Goal: Browse casually

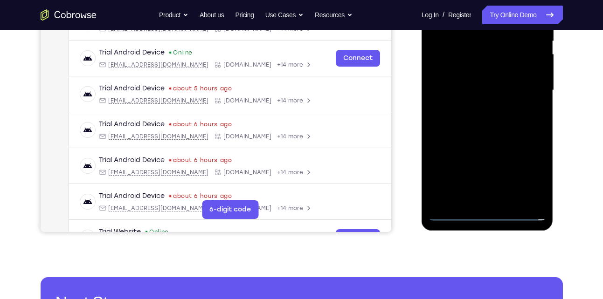
click at [486, 213] on div at bounding box center [488, 90] width 118 height 261
click at [534, 171] on div at bounding box center [488, 90] width 118 height 261
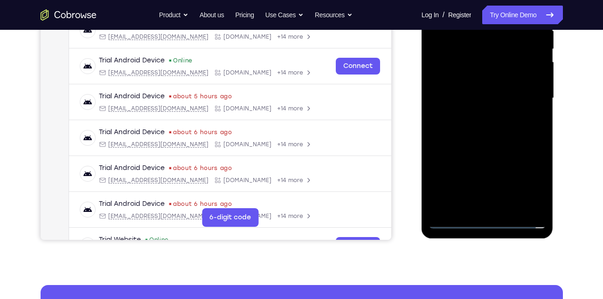
click at [452, 220] on div at bounding box center [488, 98] width 118 height 261
click at [528, 184] on div at bounding box center [488, 98] width 118 height 261
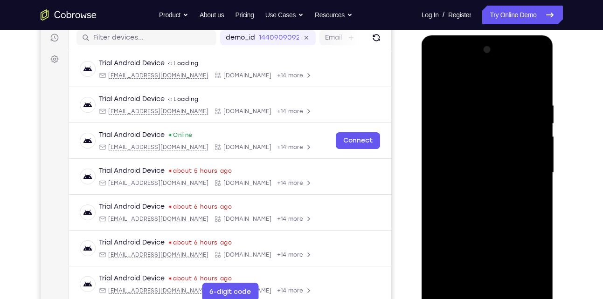
scroll to position [118, 0]
click at [492, 83] on div at bounding box center [488, 173] width 118 height 261
click at [523, 169] on div at bounding box center [488, 173] width 118 height 261
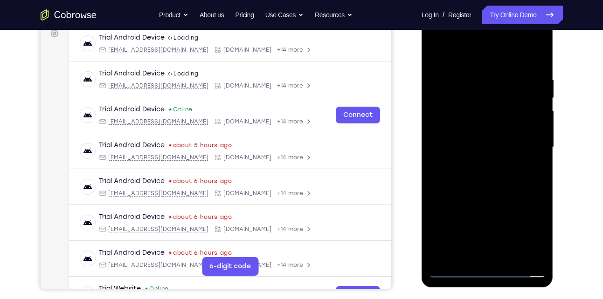
scroll to position [147, 0]
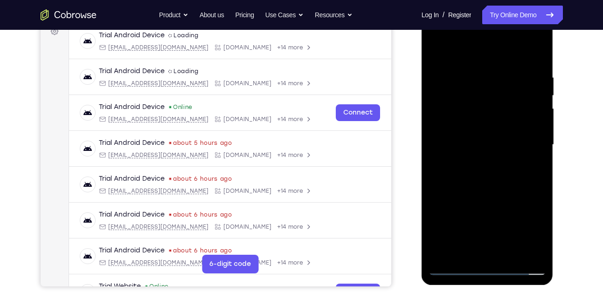
click at [477, 163] on div at bounding box center [488, 144] width 118 height 261
click at [483, 106] on div at bounding box center [488, 144] width 118 height 261
click at [463, 149] on div at bounding box center [488, 144] width 118 height 261
click at [444, 145] on div at bounding box center [488, 144] width 118 height 261
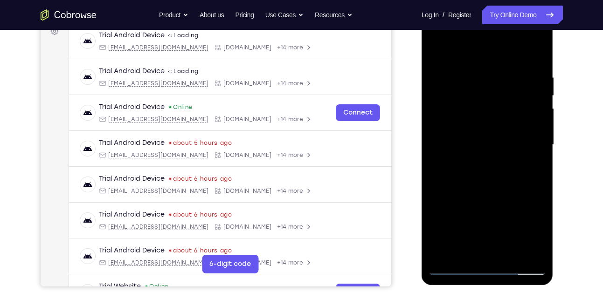
click at [453, 172] on div at bounding box center [488, 144] width 118 height 261
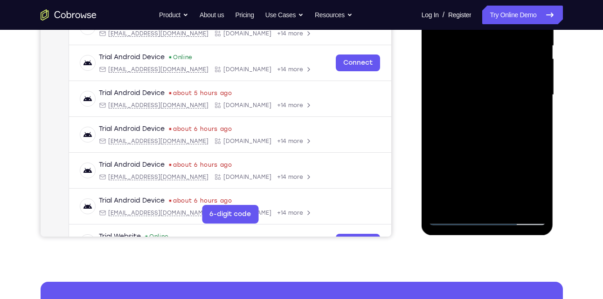
scroll to position [199, 0]
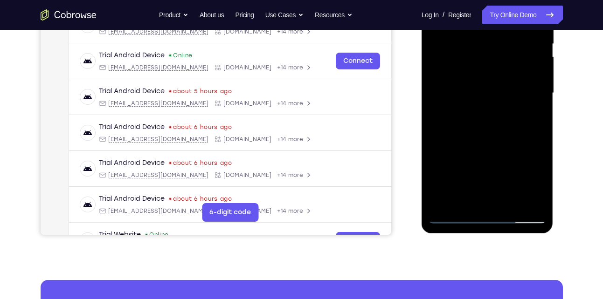
drag, startPoint x: 502, startPoint y: 136, endPoint x: 770, endPoint y: 102, distance: 270.4
click at [502, 136] on div at bounding box center [488, 93] width 118 height 261
click at [538, 203] on div at bounding box center [488, 93] width 118 height 261
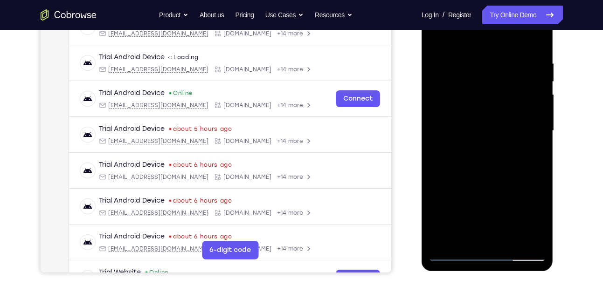
scroll to position [207, 0]
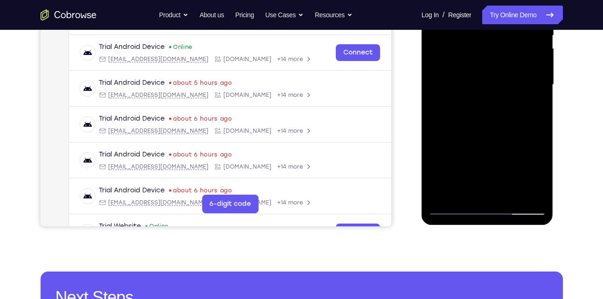
click at [513, 194] on div at bounding box center [488, 84] width 118 height 261
click at [473, 136] on div at bounding box center [488, 84] width 118 height 261
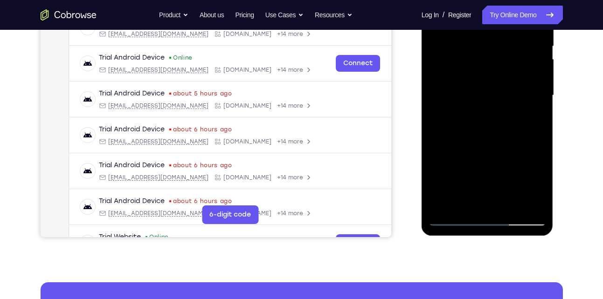
scroll to position [197, 0]
drag, startPoint x: 478, startPoint y: 185, endPoint x: 473, endPoint y: 107, distance: 78.1
click at [473, 107] on div at bounding box center [488, 95] width 118 height 261
click at [453, 219] on div at bounding box center [488, 95] width 118 height 261
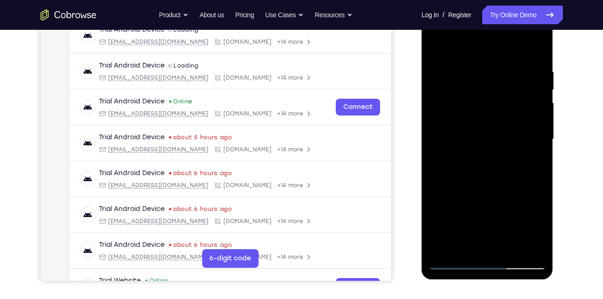
click at [475, 71] on div at bounding box center [488, 139] width 118 height 261
drag, startPoint x: 483, startPoint y: 48, endPoint x: 476, endPoint y: 20, distance: 28.7
click at [476, 20] on div at bounding box center [488, 139] width 118 height 261
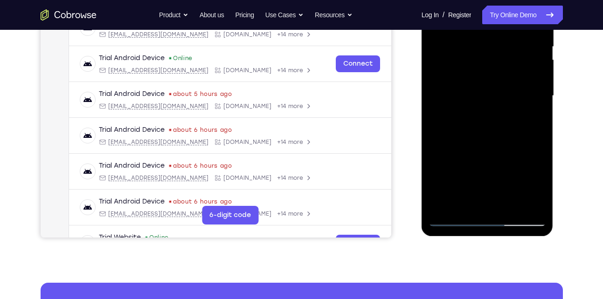
scroll to position [197, 0]
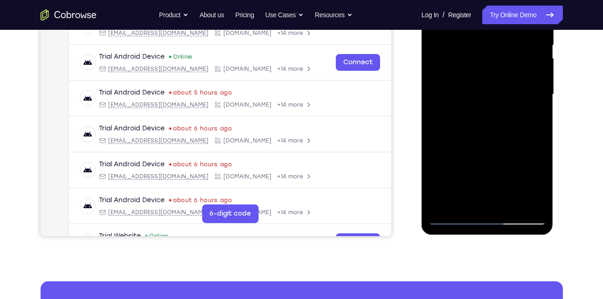
click at [467, 199] on div at bounding box center [488, 94] width 118 height 261
click at [466, 200] on div at bounding box center [488, 94] width 118 height 261
click at [513, 145] on div at bounding box center [488, 94] width 118 height 261
click at [528, 188] on div at bounding box center [488, 94] width 118 height 261
click at [455, 217] on div at bounding box center [488, 94] width 118 height 261
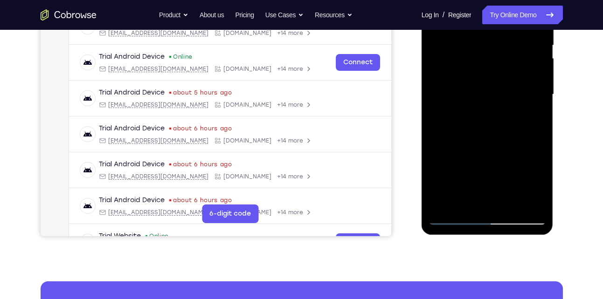
click at [453, 218] on div at bounding box center [488, 94] width 118 height 261
click at [534, 201] on div at bounding box center [488, 94] width 118 height 261
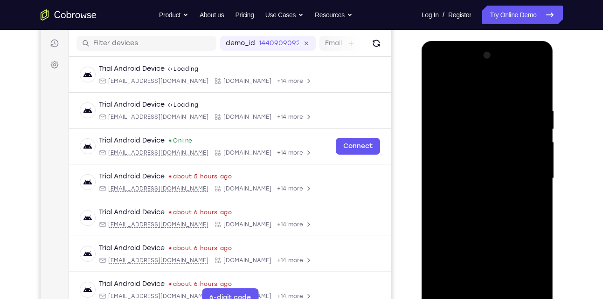
scroll to position [113, 0]
click at [535, 107] on div at bounding box center [488, 178] width 118 height 261
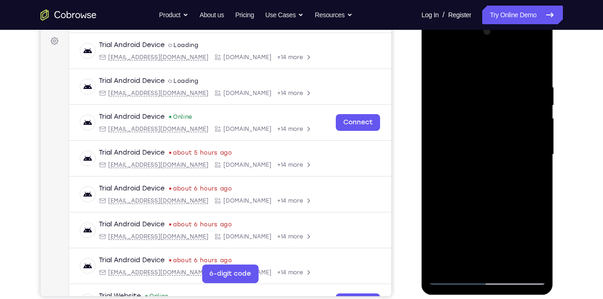
scroll to position [138, 0]
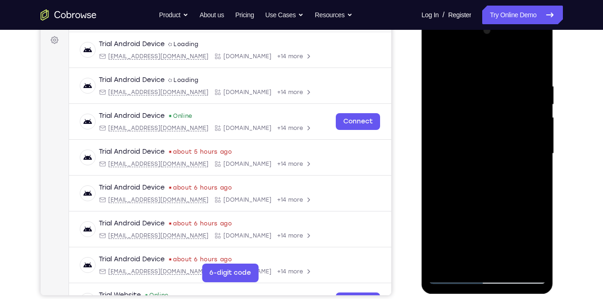
click at [519, 125] on div at bounding box center [488, 153] width 118 height 261
click at [525, 131] on div at bounding box center [488, 153] width 118 height 261
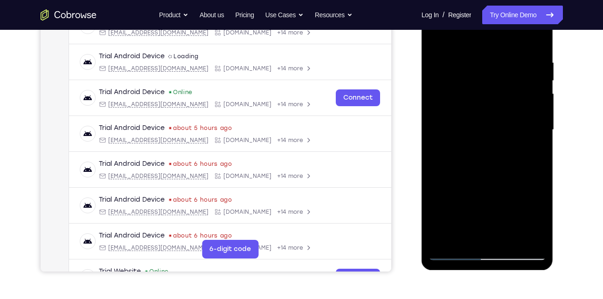
scroll to position [161, 0]
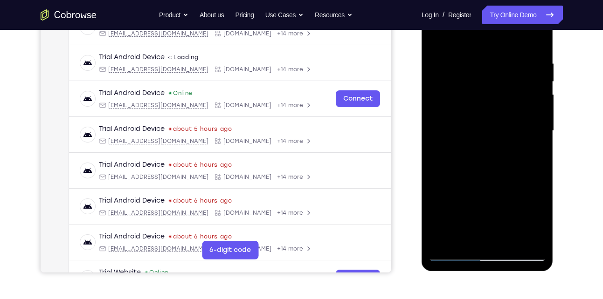
click at [531, 131] on div at bounding box center [488, 130] width 118 height 261
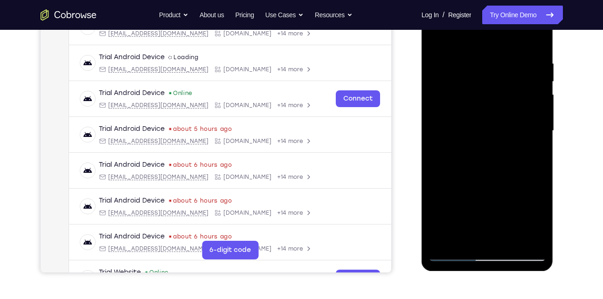
click at [531, 131] on div at bounding box center [488, 130] width 118 height 261
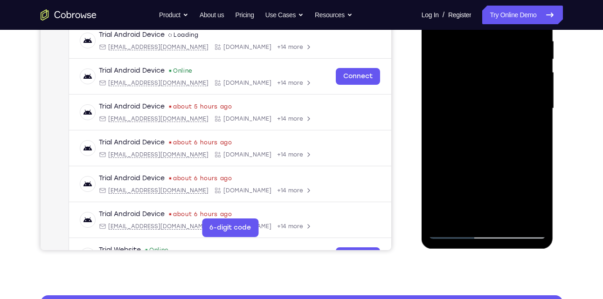
scroll to position [184, 0]
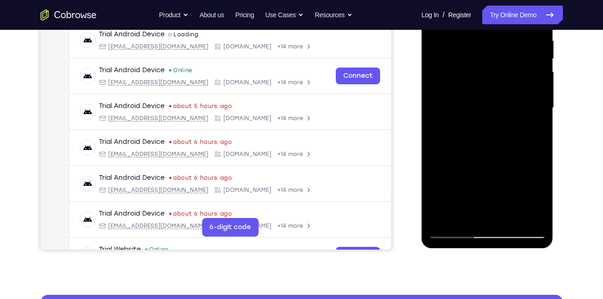
click at [484, 214] on div at bounding box center [488, 108] width 118 height 261
click at [532, 202] on div at bounding box center [488, 108] width 118 height 261
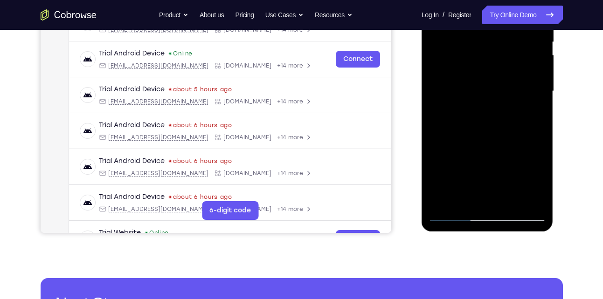
scroll to position [201, 0]
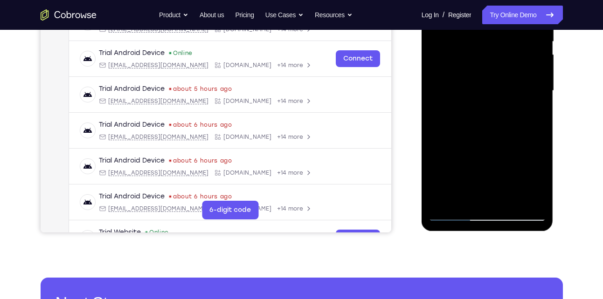
click at [452, 213] on div at bounding box center [488, 90] width 118 height 261
click at [486, 200] on div at bounding box center [488, 90] width 118 height 261
click at [530, 45] on div at bounding box center [488, 90] width 118 height 261
click at [456, 215] on div at bounding box center [488, 90] width 118 height 261
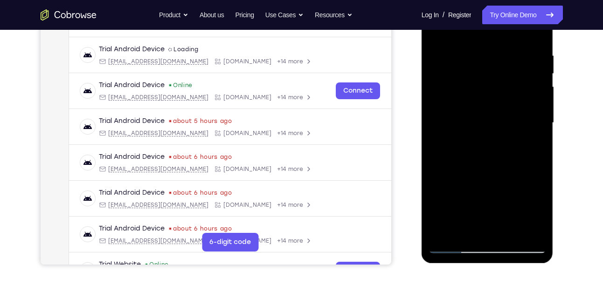
scroll to position [167, 0]
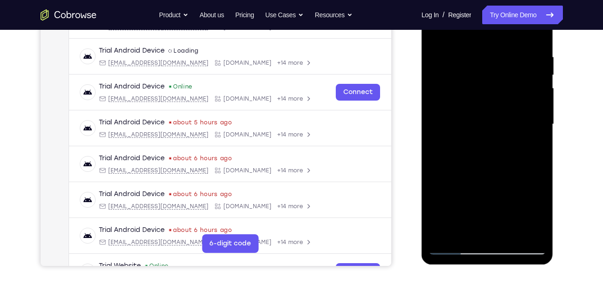
click at [509, 52] on div at bounding box center [488, 124] width 118 height 261
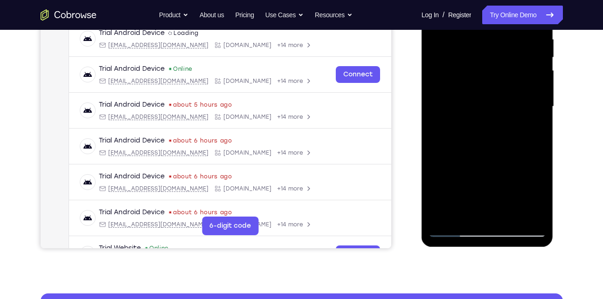
click at [469, 214] on div at bounding box center [488, 106] width 118 height 261
click at [535, 195] on div at bounding box center [488, 106] width 118 height 261
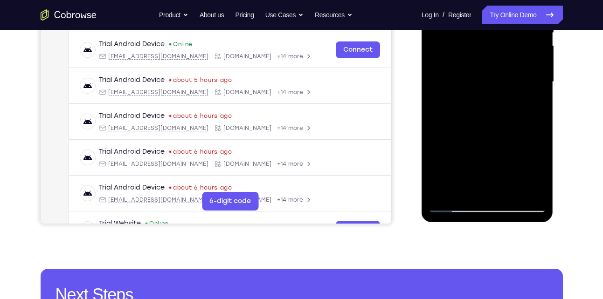
scroll to position [209, 0]
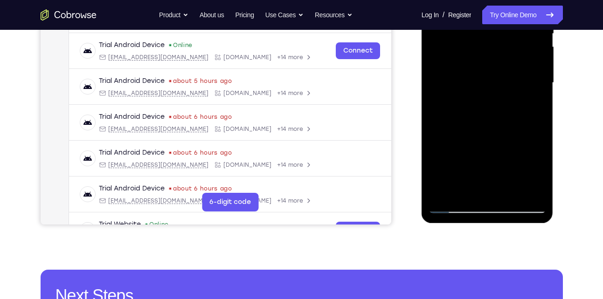
click at [455, 205] on div at bounding box center [488, 82] width 118 height 261
click at [456, 208] on div at bounding box center [488, 82] width 118 height 261
click at [532, 188] on div at bounding box center [488, 82] width 118 height 261
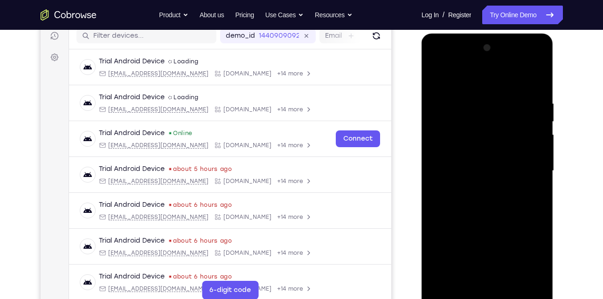
scroll to position [120, 0]
click at [535, 83] on div at bounding box center [488, 171] width 118 height 261
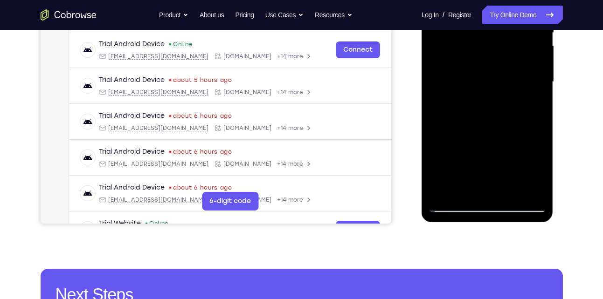
scroll to position [212, 0]
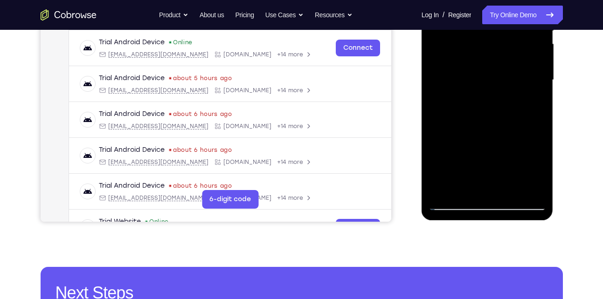
click at [509, 190] on div at bounding box center [488, 80] width 118 height 261
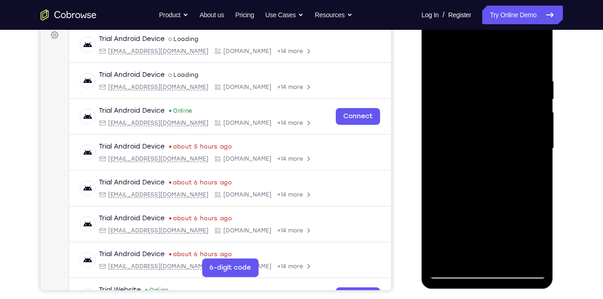
scroll to position [139, 0]
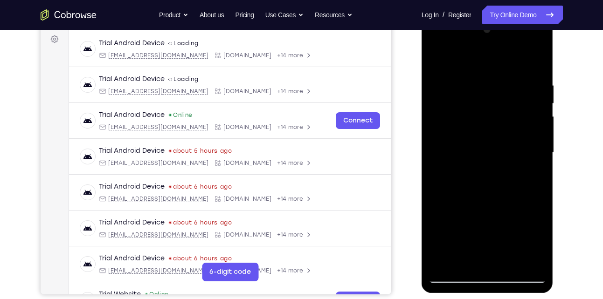
click at [441, 62] on div at bounding box center [488, 152] width 118 height 261
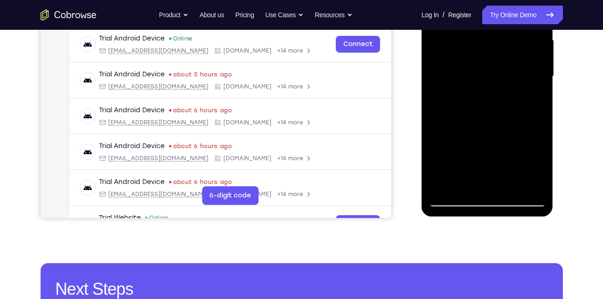
scroll to position [218, 0]
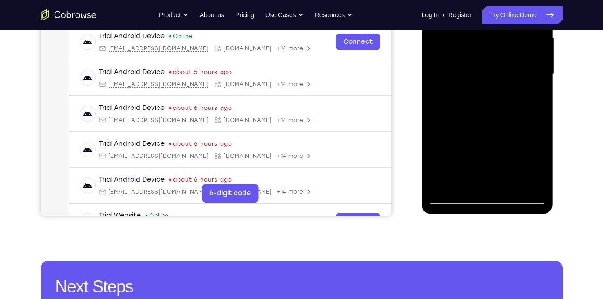
click at [529, 182] on div at bounding box center [488, 74] width 118 height 261
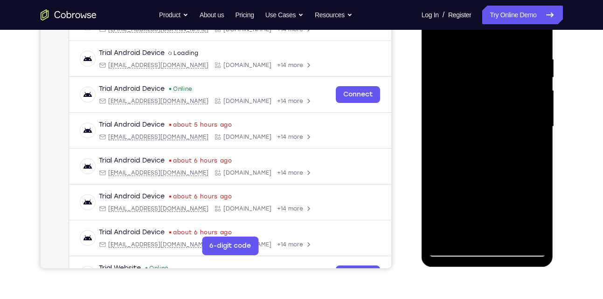
scroll to position [163, 0]
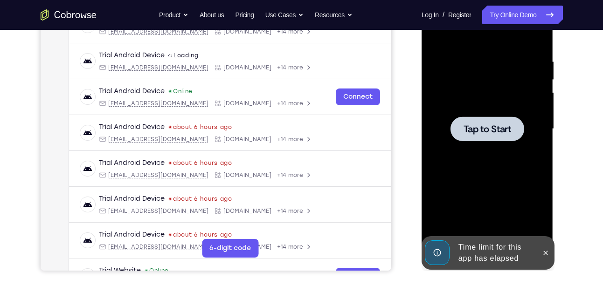
click at [456, 132] on div at bounding box center [488, 129] width 74 height 25
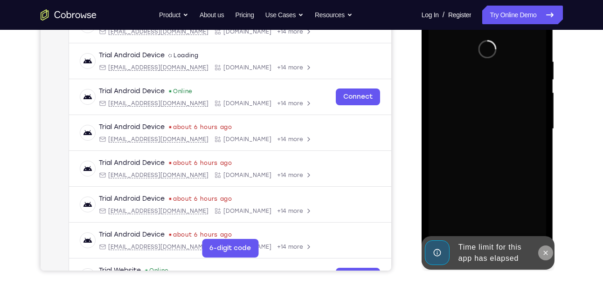
click at [544, 250] on icon at bounding box center [545, 253] width 7 height 7
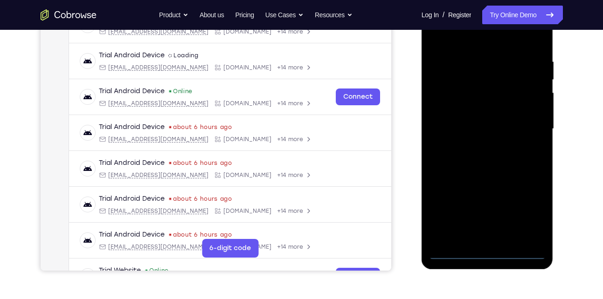
click at [487, 255] on div at bounding box center [488, 129] width 118 height 261
click at [535, 209] on div at bounding box center [488, 129] width 118 height 261
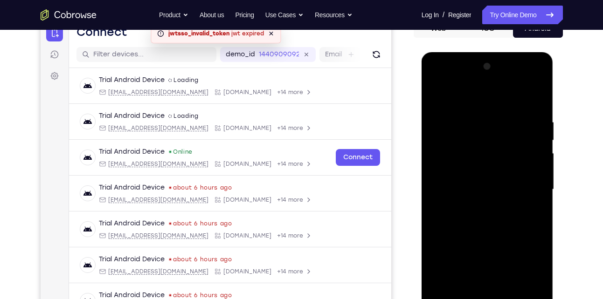
scroll to position [101, 0]
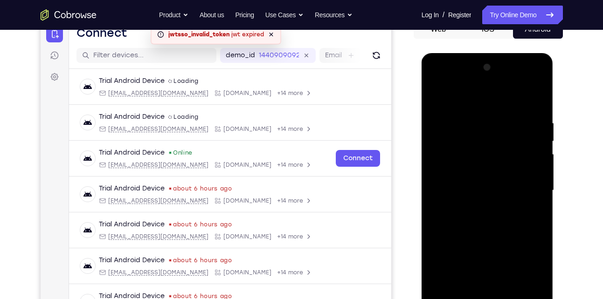
click at [473, 103] on div at bounding box center [488, 190] width 118 height 261
click at [526, 191] on div at bounding box center [488, 190] width 118 height 261
click at [475, 209] on div at bounding box center [488, 190] width 118 height 261
click at [478, 185] on div at bounding box center [488, 190] width 118 height 261
click at [478, 192] on div at bounding box center [488, 190] width 118 height 261
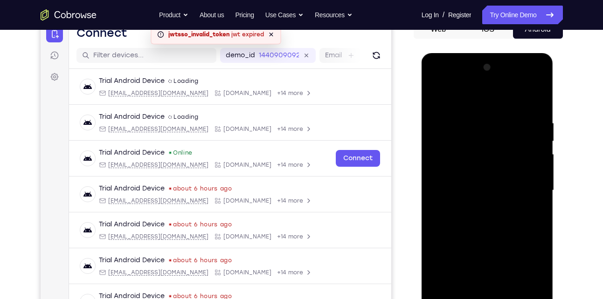
click at [485, 219] on div at bounding box center [488, 190] width 118 height 261
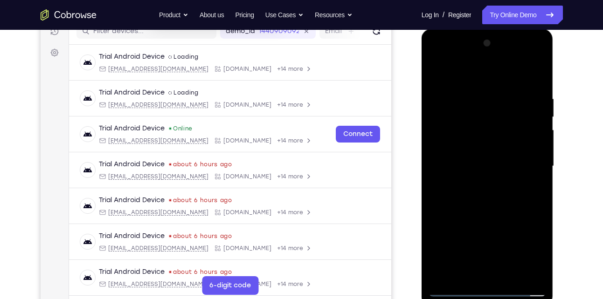
scroll to position [126, 0]
click at [487, 211] on div at bounding box center [488, 165] width 118 height 261
click at [481, 100] on div at bounding box center [488, 165] width 118 height 261
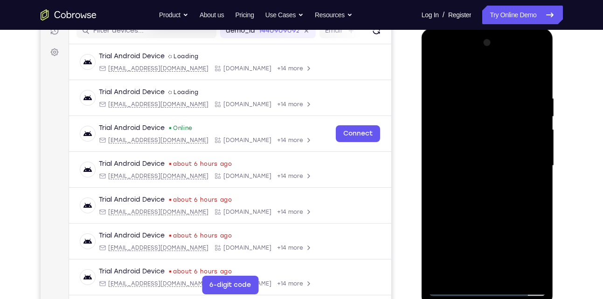
drag, startPoint x: 494, startPoint y: 77, endPoint x: 491, endPoint y: 25, distance: 52.3
click at [491, 28] on html "Online web based iOS Simulators and Android Emulators. Run iPhone, iPad, Mobile…" at bounding box center [488, 168] width 133 height 280
click at [538, 276] on div at bounding box center [488, 165] width 118 height 261
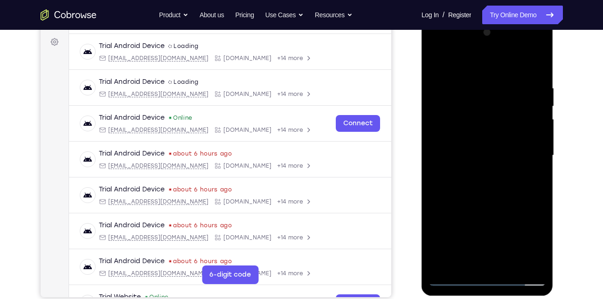
click at [525, 264] on div at bounding box center [488, 155] width 118 height 261
click at [532, 182] on div at bounding box center [488, 155] width 118 height 261
click at [535, 117] on div at bounding box center [488, 155] width 118 height 261
click at [534, 66] on div at bounding box center [488, 155] width 118 height 261
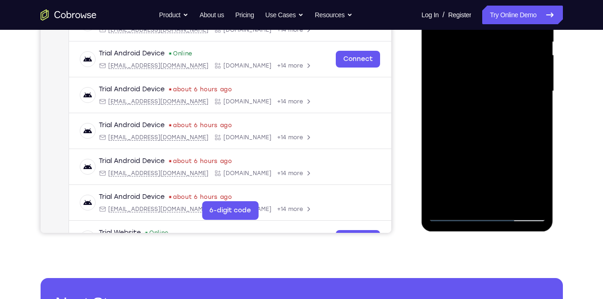
scroll to position [202, 0]
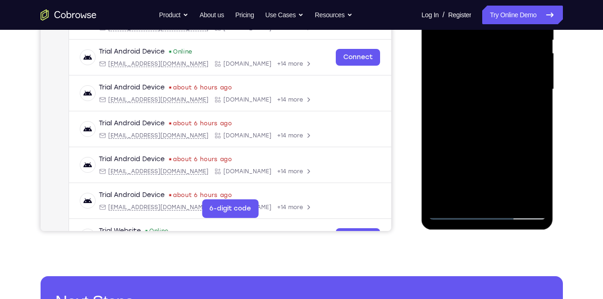
click at [511, 199] on div at bounding box center [488, 89] width 118 height 261
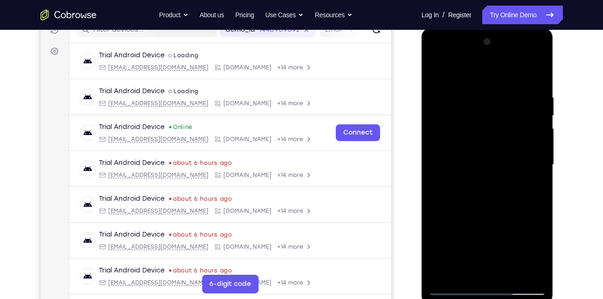
scroll to position [126, 0]
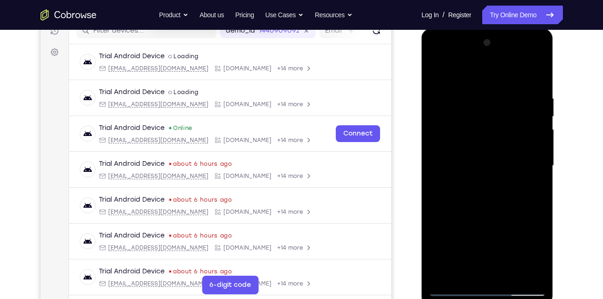
click at [484, 215] on div at bounding box center [488, 165] width 118 height 261
click at [486, 165] on div at bounding box center [488, 165] width 118 height 261
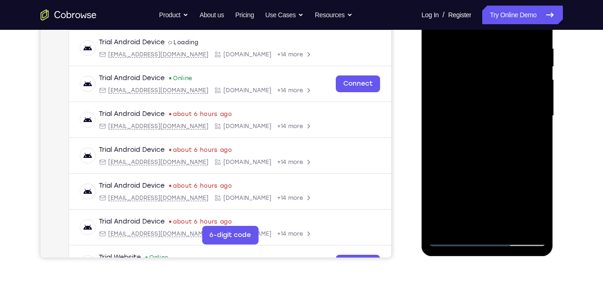
scroll to position [177, 0]
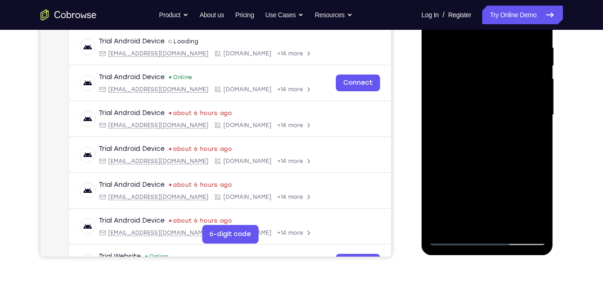
drag, startPoint x: 480, startPoint y: 121, endPoint x: 473, endPoint y: 181, distance: 60.1
click at [473, 181] on div at bounding box center [488, 115] width 118 height 261
drag, startPoint x: 478, startPoint y: 139, endPoint x: 470, endPoint y: 89, distance: 50.0
click at [470, 89] on div at bounding box center [488, 115] width 118 height 261
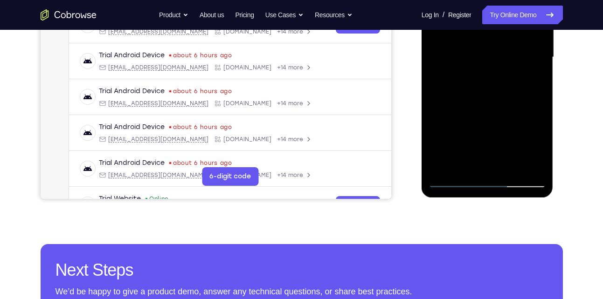
click at [456, 181] on div at bounding box center [488, 57] width 118 height 261
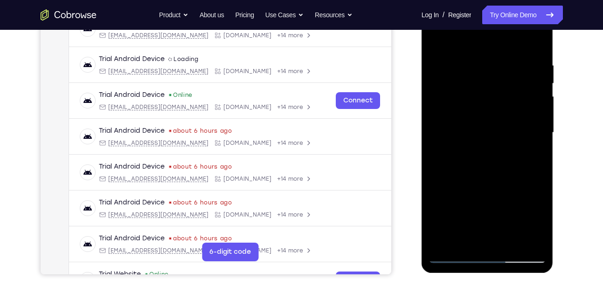
scroll to position [159, 0]
drag, startPoint x: 485, startPoint y: 81, endPoint x: 475, endPoint y: 181, distance: 100.3
click at [475, 181] on div at bounding box center [488, 133] width 118 height 261
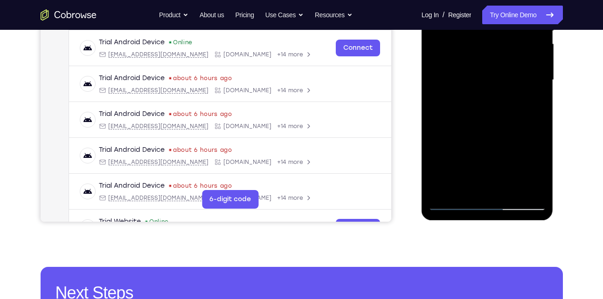
scroll to position [212, 0]
click at [538, 188] on div at bounding box center [488, 79] width 118 height 261
click at [529, 188] on div at bounding box center [488, 79] width 118 height 261
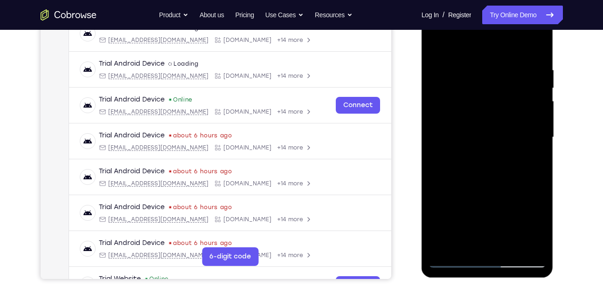
scroll to position [154, 0]
click at [490, 149] on div at bounding box center [488, 137] width 118 height 261
click at [477, 59] on div at bounding box center [488, 137] width 118 height 261
click at [463, 153] on div at bounding box center [488, 137] width 118 height 261
click at [499, 77] on div at bounding box center [488, 137] width 118 height 261
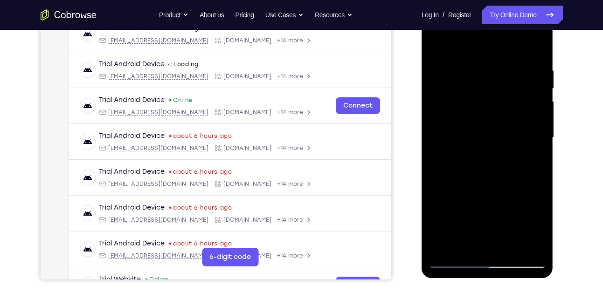
click at [437, 42] on div at bounding box center [488, 137] width 118 height 261
drag, startPoint x: 487, startPoint y: 159, endPoint x: 479, endPoint y: 82, distance: 77.4
click at [479, 82] on div at bounding box center [488, 137] width 118 height 261
drag, startPoint x: 492, startPoint y: 196, endPoint x: 487, endPoint y: 105, distance: 91.1
click at [487, 105] on div at bounding box center [488, 137] width 118 height 261
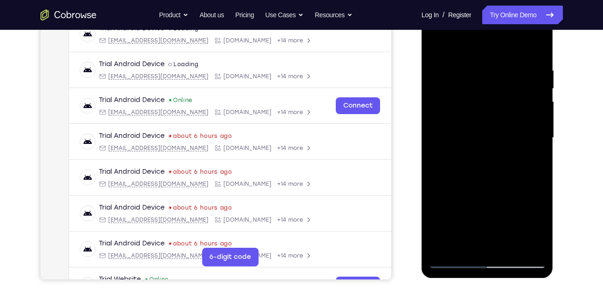
drag, startPoint x: 495, startPoint y: 206, endPoint x: 490, endPoint y: 106, distance: 100.0
click at [490, 106] on div at bounding box center [488, 137] width 118 height 261
drag, startPoint x: 491, startPoint y: 191, endPoint x: 486, endPoint y: 113, distance: 78.5
click at [486, 113] on div at bounding box center [488, 137] width 118 height 261
drag, startPoint x: 488, startPoint y: 205, endPoint x: 482, endPoint y: 108, distance: 97.7
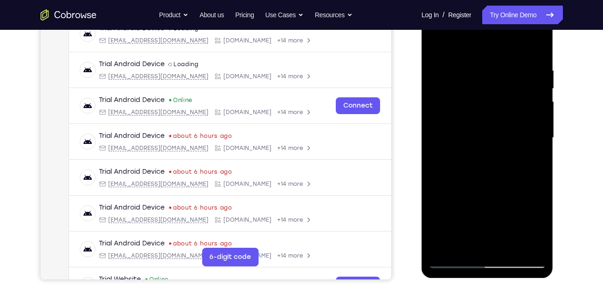
click at [482, 108] on div at bounding box center [488, 137] width 118 height 261
drag, startPoint x: 490, startPoint y: 204, endPoint x: 488, endPoint y: 117, distance: 87.2
click at [488, 117] on div at bounding box center [488, 137] width 118 height 261
drag, startPoint x: 494, startPoint y: 194, endPoint x: 496, endPoint y: 154, distance: 39.2
click at [496, 154] on div at bounding box center [488, 137] width 118 height 261
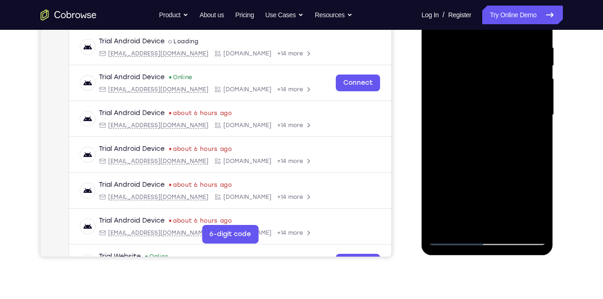
scroll to position [178, 0]
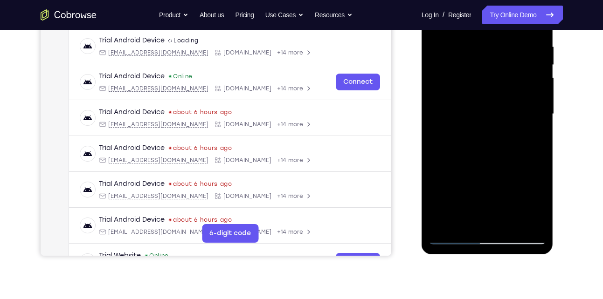
click at [525, 40] on div at bounding box center [488, 114] width 118 height 261
drag, startPoint x: 494, startPoint y: 89, endPoint x: 491, endPoint y: 189, distance: 100.3
click at [491, 189] on div at bounding box center [488, 114] width 118 height 261
drag, startPoint x: 494, startPoint y: 78, endPoint x: 492, endPoint y: 197, distance: 119.0
click at [492, 197] on div at bounding box center [488, 114] width 118 height 261
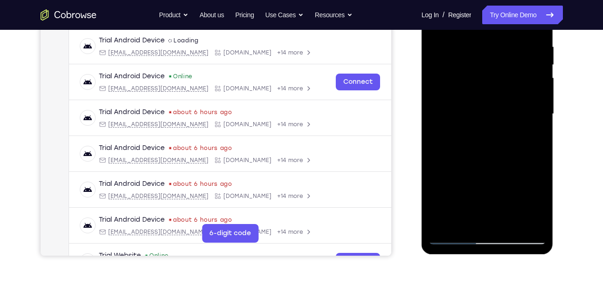
drag, startPoint x: 477, startPoint y: 100, endPoint x: 480, endPoint y: 232, distance: 132.0
click at [480, 232] on div at bounding box center [488, 114] width 118 height 261
drag, startPoint x: 508, startPoint y: 87, endPoint x: 514, endPoint y: 192, distance: 105.1
click at [514, 192] on div at bounding box center [488, 114] width 118 height 261
drag, startPoint x: 501, startPoint y: 181, endPoint x: 489, endPoint y: 60, distance: 120.9
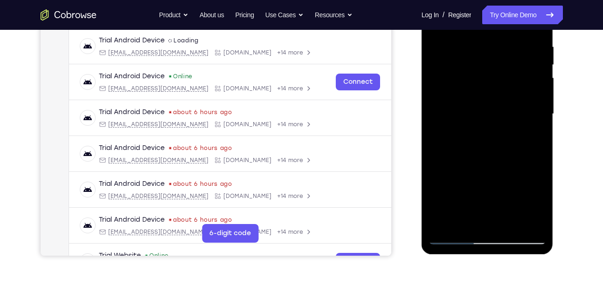
click at [489, 60] on div at bounding box center [488, 114] width 118 height 261
drag, startPoint x: 505, startPoint y: 199, endPoint x: 493, endPoint y: 74, distance: 125.6
click at [493, 74] on div at bounding box center [488, 114] width 118 height 261
drag, startPoint x: 499, startPoint y: 192, endPoint x: 490, endPoint y: 74, distance: 118.8
click at [490, 74] on div at bounding box center [488, 114] width 118 height 261
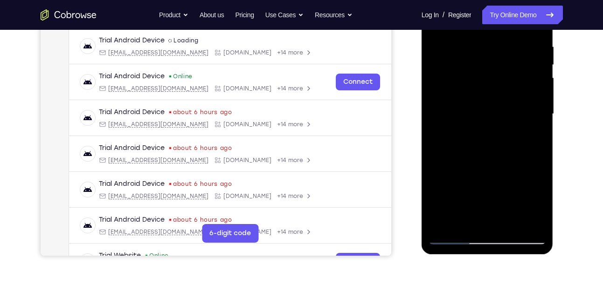
drag, startPoint x: 487, startPoint y: 206, endPoint x: 473, endPoint y: 85, distance: 121.2
click at [473, 85] on div at bounding box center [488, 114] width 118 height 261
drag, startPoint x: 473, startPoint y: 85, endPoint x: 471, endPoint y: 214, distance: 128.3
click at [471, 214] on div at bounding box center [488, 114] width 118 height 261
drag, startPoint x: 493, startPoint y: 76, endPoint x: 486, endPoint y: 217, distance: 141.0
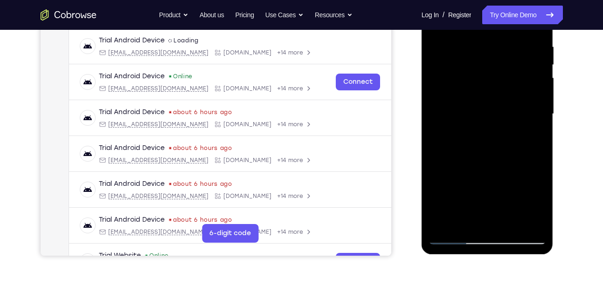
click at [486, 217] on div at bounding box center [488, 114] width 118 height 261
drag, startPoint x: 479, startPoint y: 55, endPoint x: 479, endPoint y: 211, distance: 156.3
click at [479, 211] on div at bounding box center [488, 114] width 118 height 261
drag, startPoint x: 476, startPoint y: 100, endPoint x: 474, endPoint y: 191, distance: 90.5
click at [474, 191] on div at bounding box center [488, 114] width 118 height 261
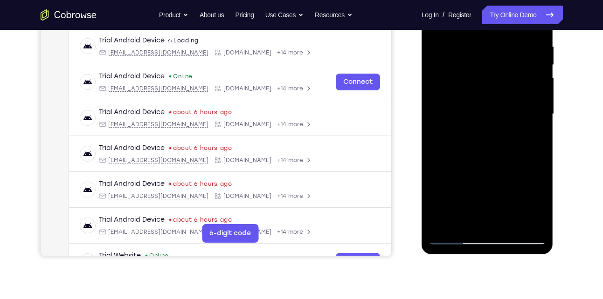
drag, startPoint x: 470, startPoint y: 82, endPoint x: 474, endPoint y: 201, distance: 119.0
click at [474, 201] on div at bounding box center [488, 114] width 118 height 261
drag, startPoint x: 473, startPoint y: 75, endPoint x: 477, endPoint y: 192, distance: 117.6
click at [477, 192] on div at bounding box center [488, 114] width 118 height 261
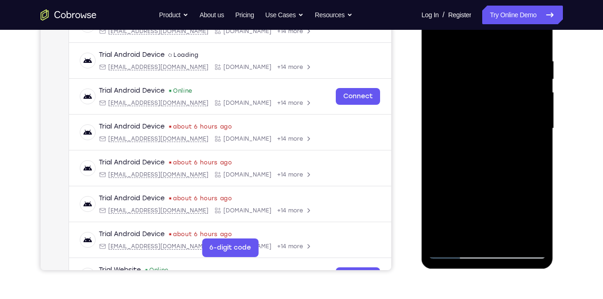
scroll to position [164, 0]
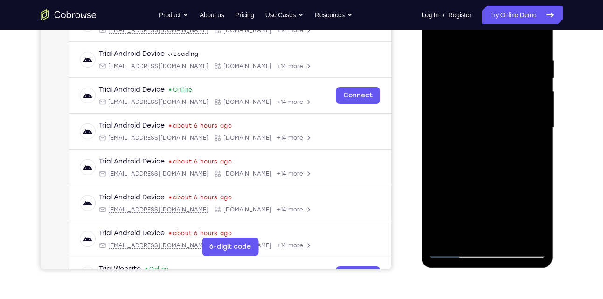
drag, startPoint x: 492, startPoint y: 95, endPoint x: 488, endPoint y: 208, distance: 112.5
click at [488, 208] on div at bounding box center [488, 127] width 118 height 261
drag, startPoint x: 488, startPoint y: 111, endPoint x: 472, endPoint y: 41, distance: 72.3
click at [472, 41] on div at bounding box center [488, 127] width 118 height 261
drag, startPoint x: 480, startPoint y: 168, endPoint x: 483, endPoint y: 79, distance: 89.1
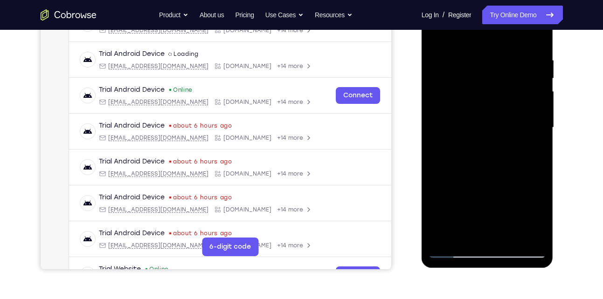
click at [483, 79] on div at bounding box center [488, 127] width 118 height 261
drag, startPoint x: 513, startPoint y: 200, endPoint x: 503, endPoint y: 114, distance: 86.4
click at [503, 114] on div at bounding box center [488, 127] width 118 height 261
drag, startPoint x: 513, startPoint y: 188, endPoint x: 507, endPoint y: 90, distance: 98.6
click at [507, 90] on div at bounding box center [488, 127] width 118 height 261
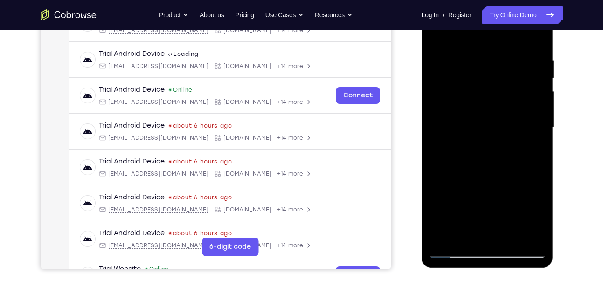
drag, startPoint x: 514, startPoint y: 183, endPoint x: 507, endPoint y: 113, distance: 70.3
click at [507, 113] on div at bounding box center [488, 127] width 118 height 261
drag, startPoint x: 508, startPoint y: 201, endPoint x: 487, endPoint y: 78, distance: 124.0
click at [487, 78] on div at bounding box center [488, 127] width 118 height 261
drag, startPoint x: 496, startPoint y: 216, endPoint x: 481, endPoint y: 95, distance: 122.3
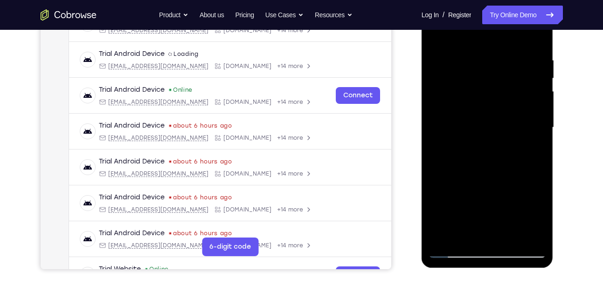
click at [481, 95] on div at bounding box center [488, 127] width 118 height 261
click at [535, 217] on div at bounding box center [488, 127] width 118 height 261
click at [540, 238] on div at bounding box center [488, 127] width 118 height 261
drag, startPoint x: 505, startPoint y: 191, endPoint x: 494, endPoint y: 106, distance: 85.6
click at [494, 106] on div at bounding box center [488, 127] width 118 height 261
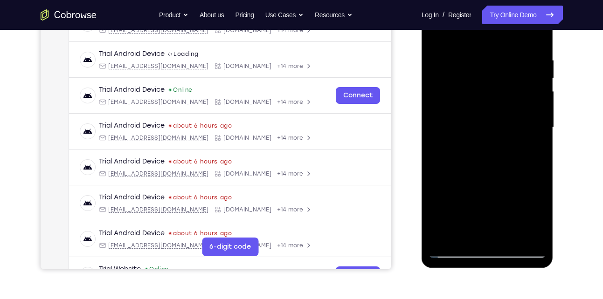
drag, startPoint x: 500, startPoint y: 212, endPoint x: 485, endPoint y: 95, distance: 118.5
click at [485, 95] on div at bounding box center [488, 127] width 118 height 261
drag, startPoint x: 514, startPoint y: 196, endPoint x: 502, endPoint y: 114, distance: 83.0
click at [502, 114] on div at bounding box center [488, 127] width 118 height 261
